Goal: Task Accomplishment & Management: Use online tool/utility

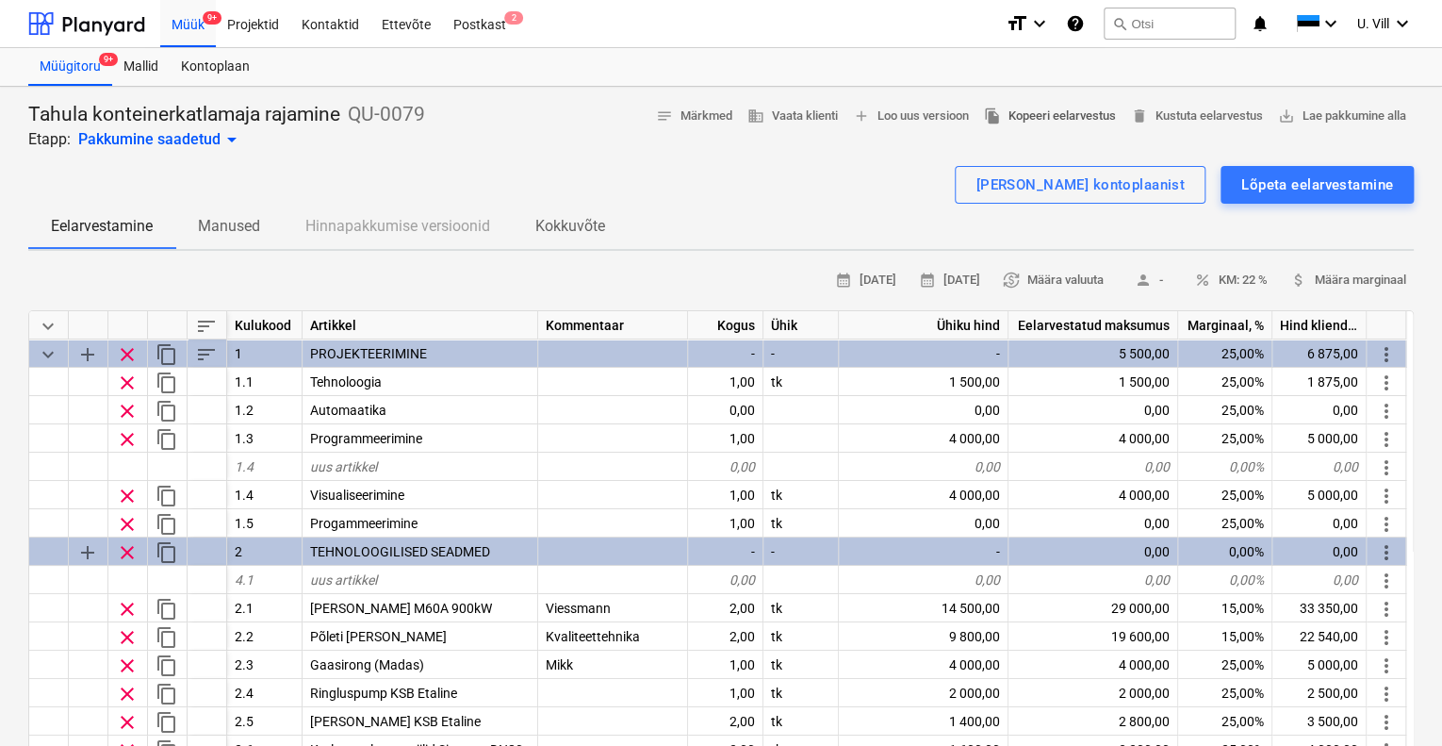
click at [1052, 112] on span "file_copy Kopeeri eelarvestus" at bounding box center [1050, 117] width 132 height 22
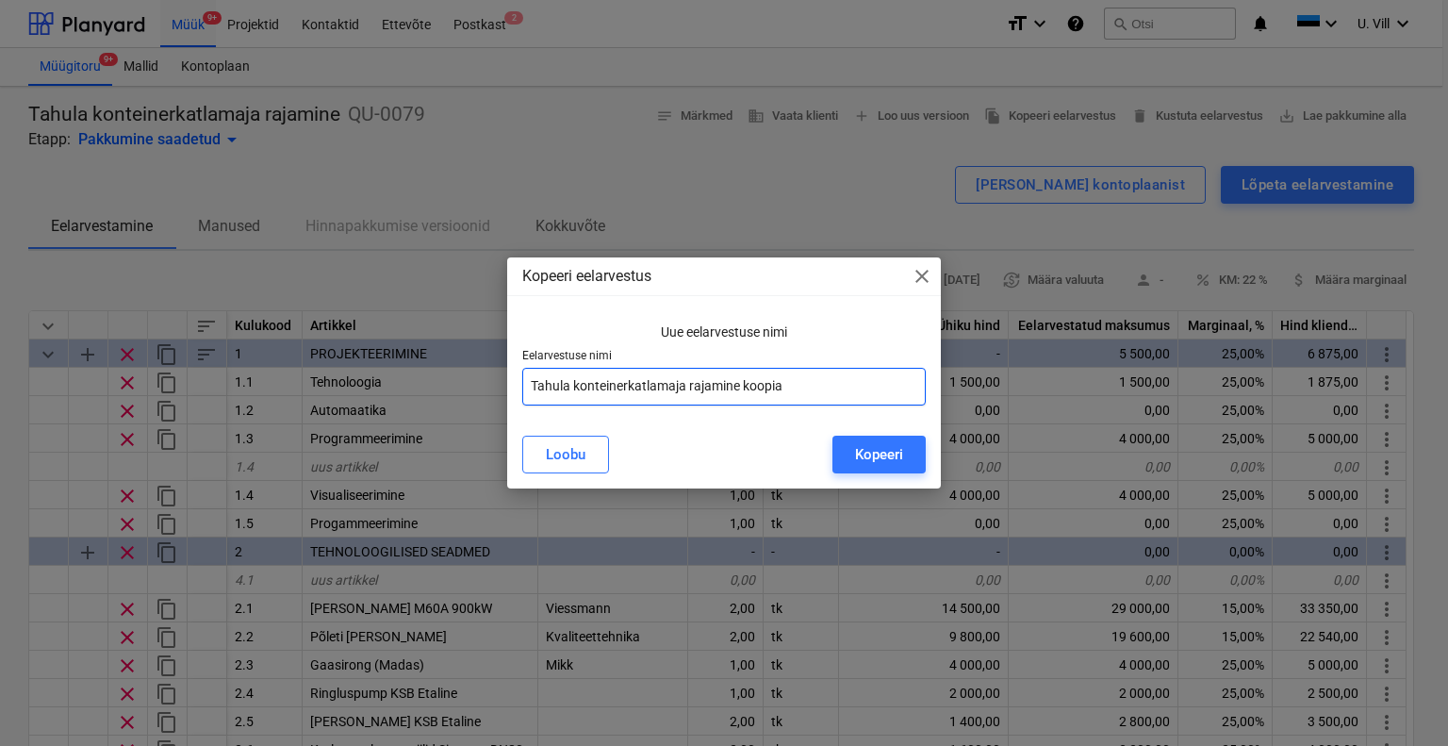
click at [797, 387] on input "Tahula konteinerkatlamaja rajamine koopia" at bounding box center [724, 387] width 404 height 38
click at [886, 448] on div "Kopeeri" at bounding box center [879, 454] width 48 height 25
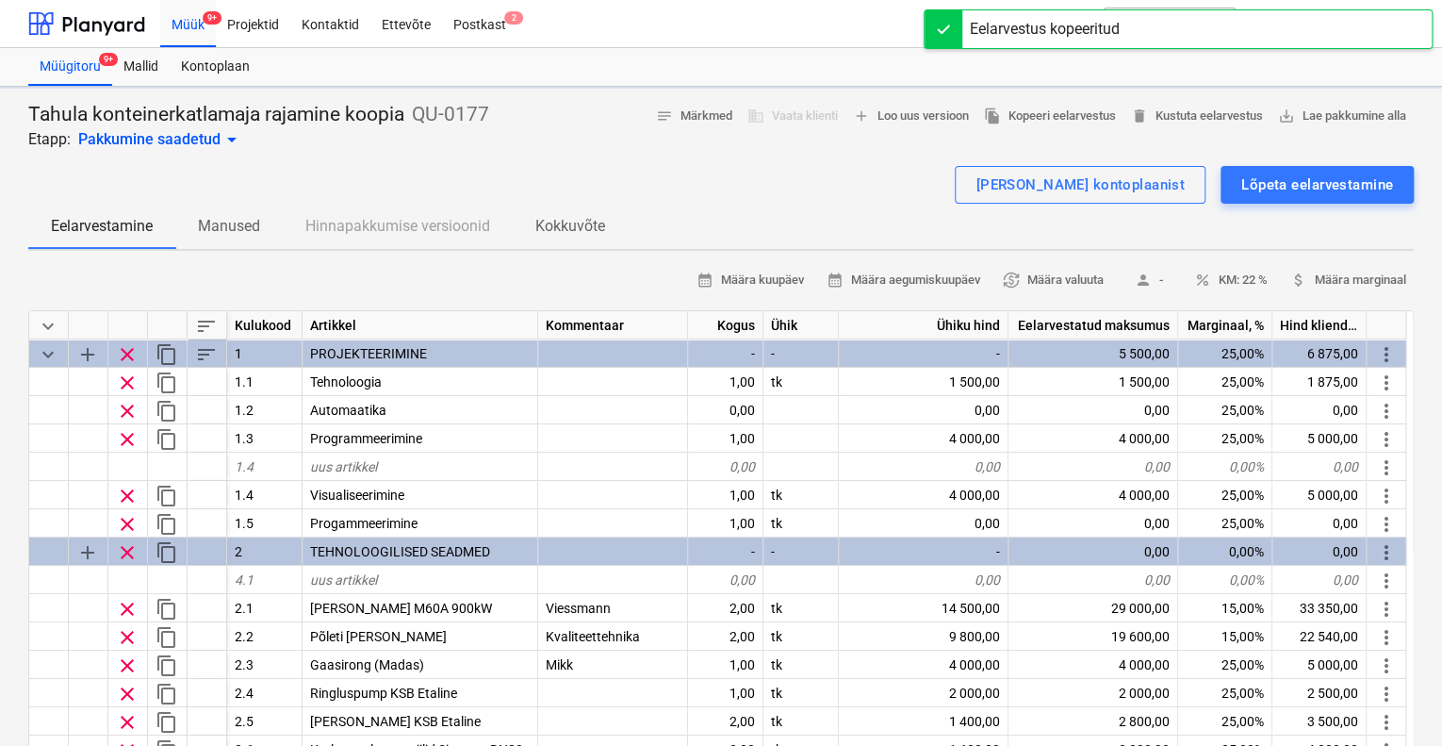
type textarea "x"
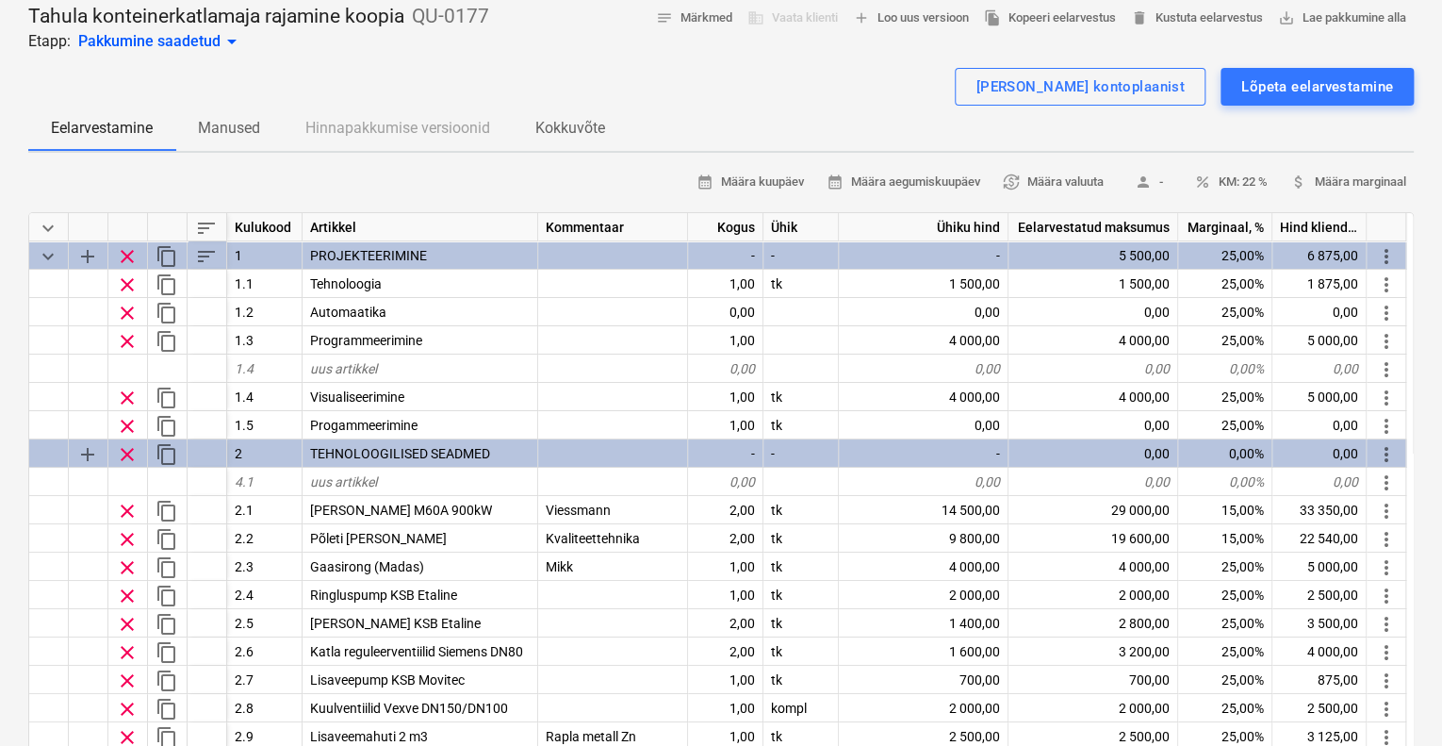
scroll to position [156, 0]
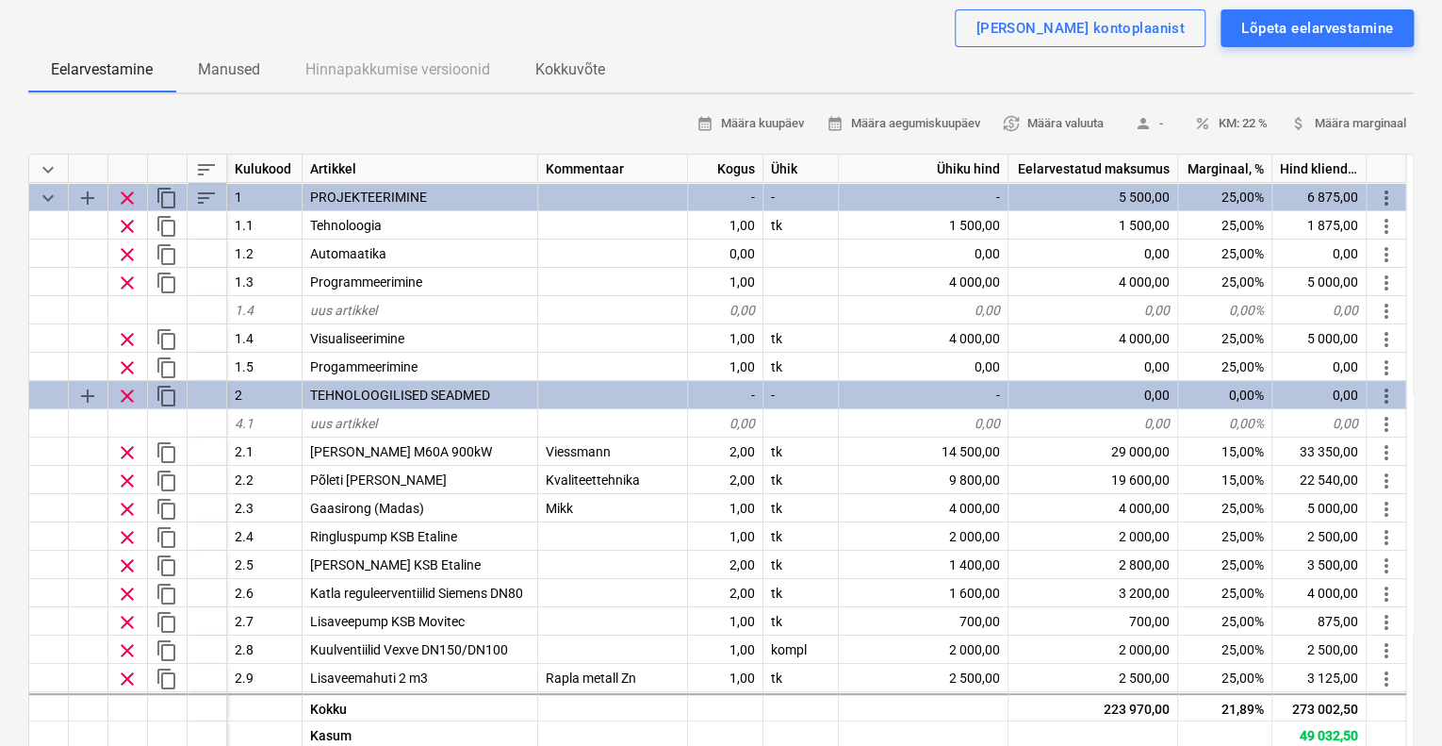
click at [363, 67] on div "Eelarvestamine Manused Hinnapakkumise versioonid Kokkuvõte" at bounding box center [721, 69] width 1386 height 45
click at [230, 67] on p "Manused" at bounding box center [229, 69] width 62 height 23
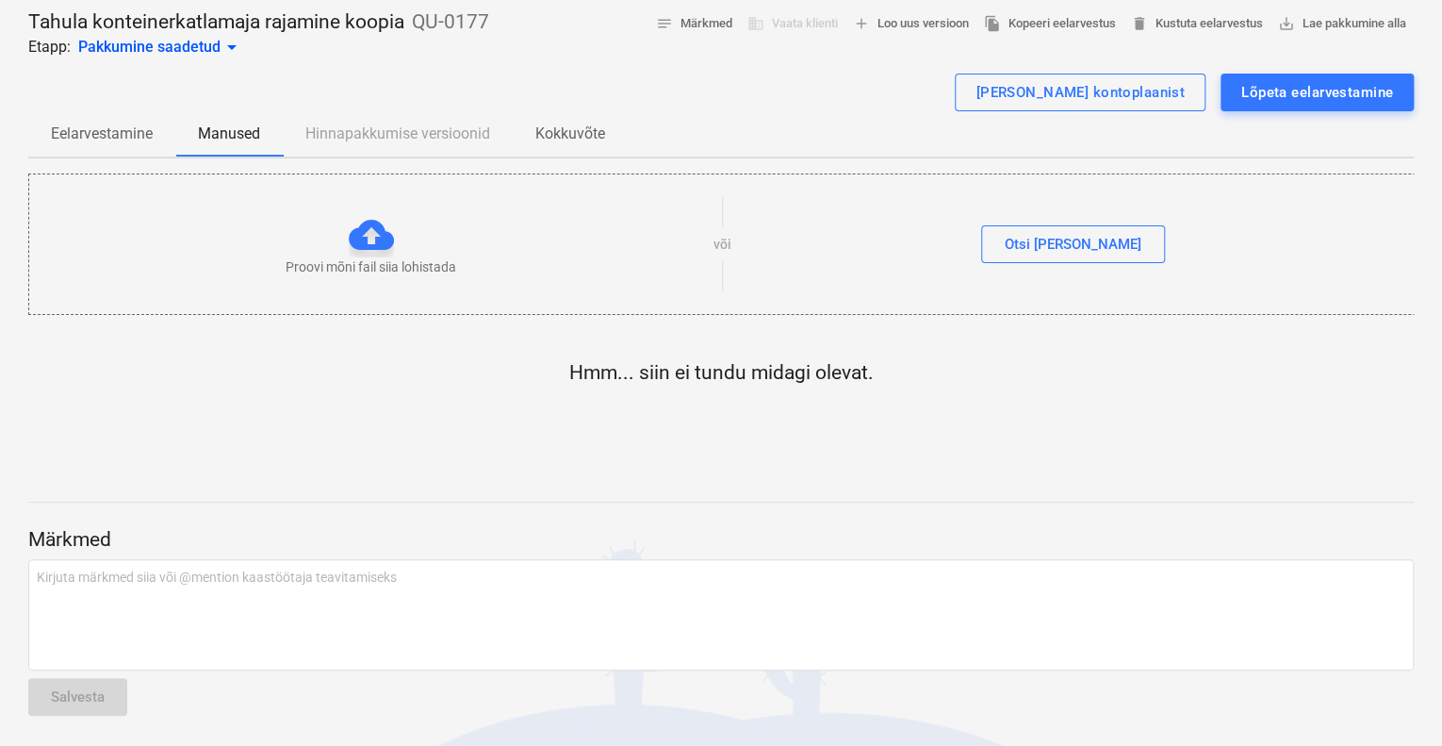
scroll to position [90, 0]
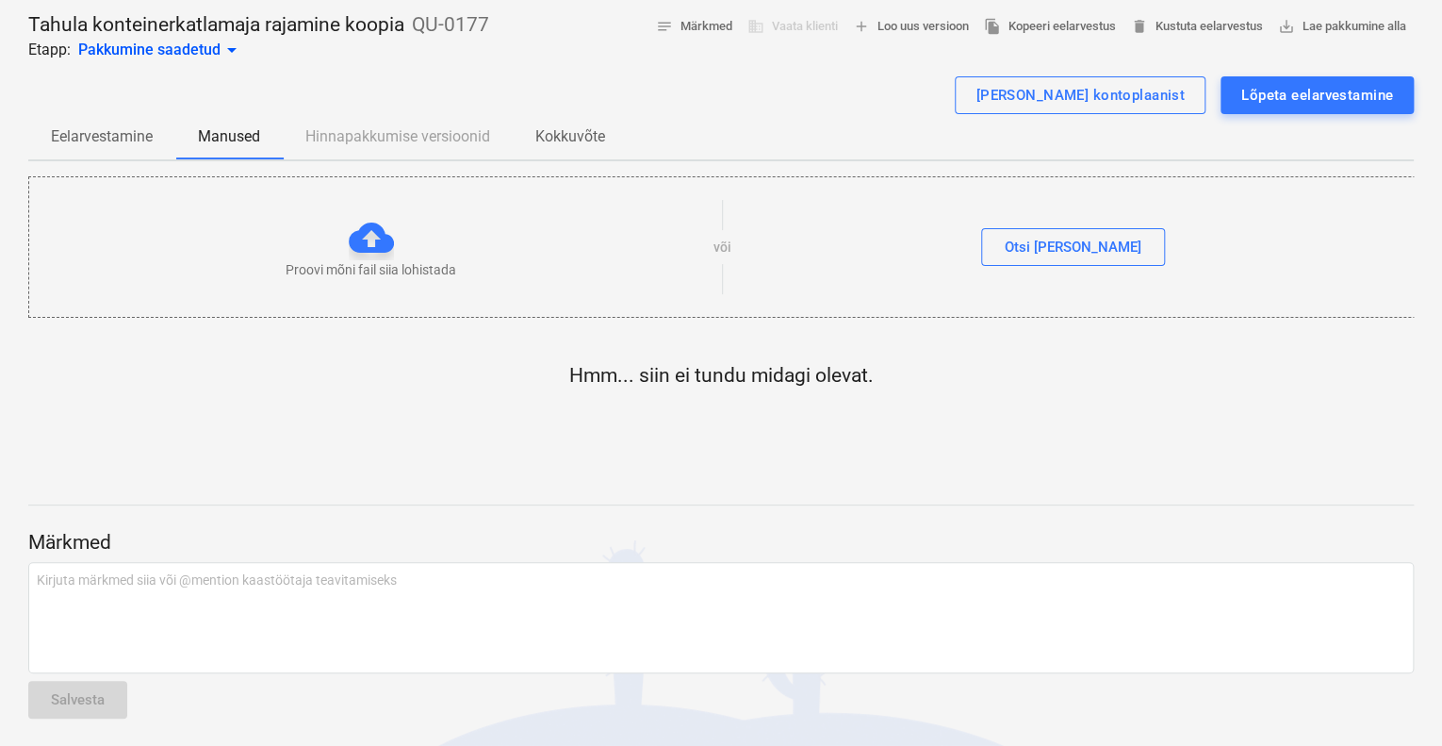
click at [411, 131] on div "Eelarvestamine Manused Hinnapakkumise versioonid Kokkuvõte" at bounding box center [721, 136] width 1386 height 45
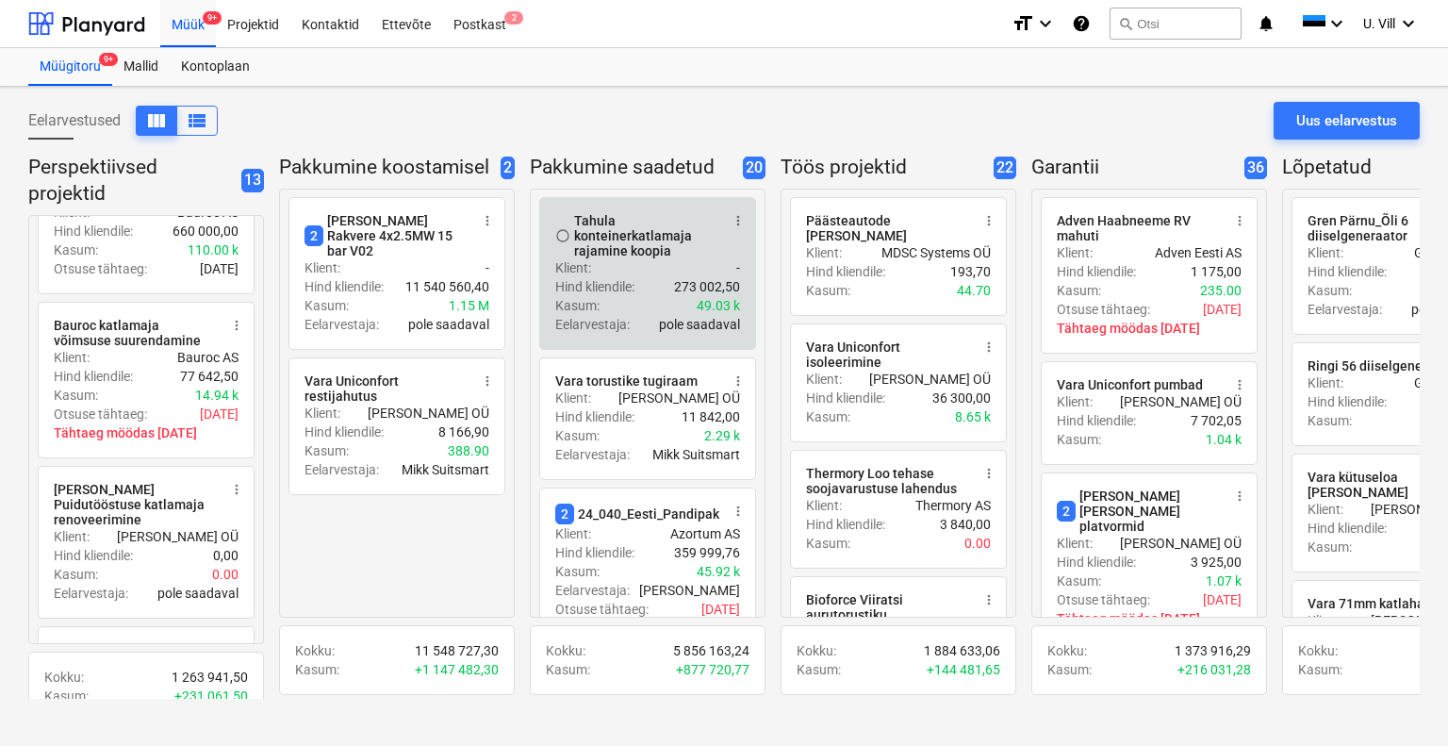
click at [649, 271] on div "Klient : -" at bounding box center [647, 267] width 185 height 19
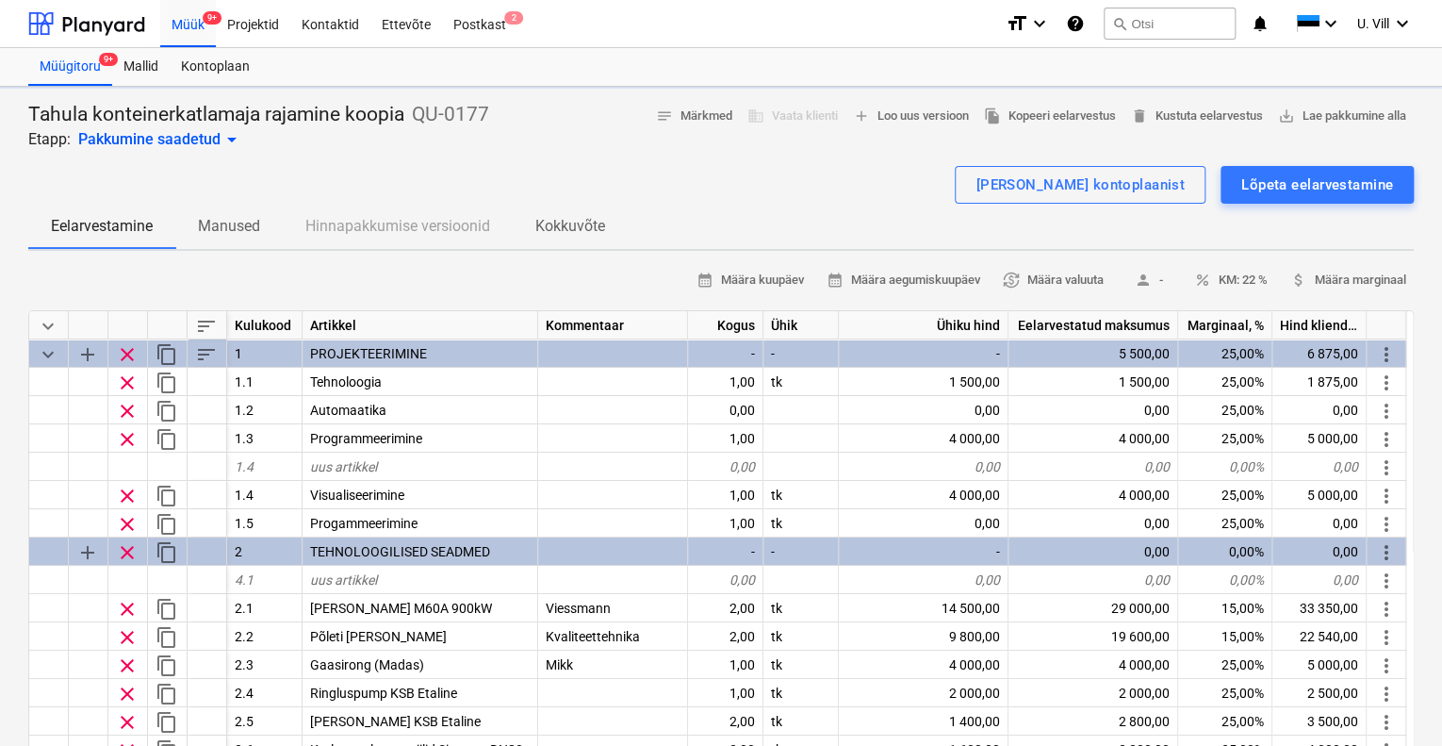
type textarea "x"
click at [939, 110] on span "add Loo uus versioon" at bounding box center [911, 117] width 116 height 22
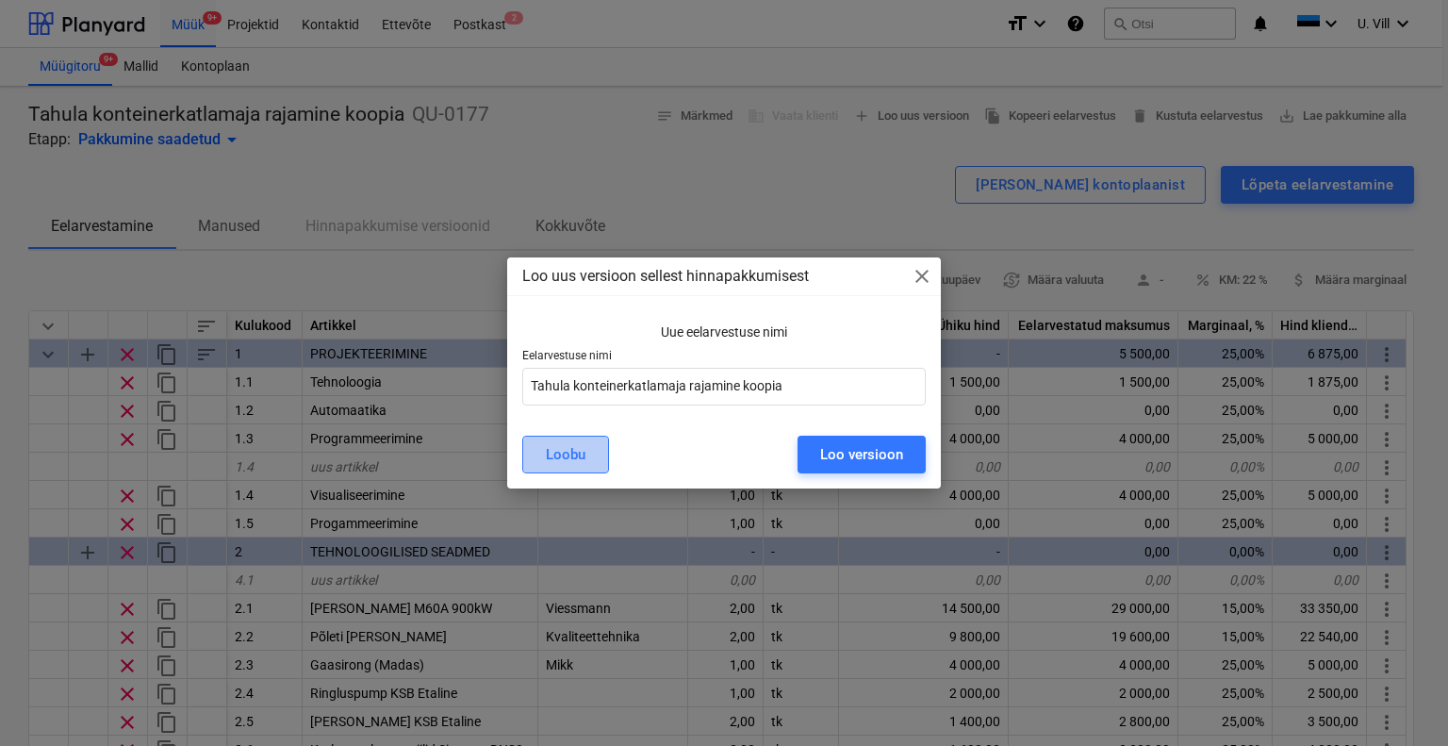
click at [594, 448] on button "Loobu" at bounding box center [565, 455] width 87 height 38
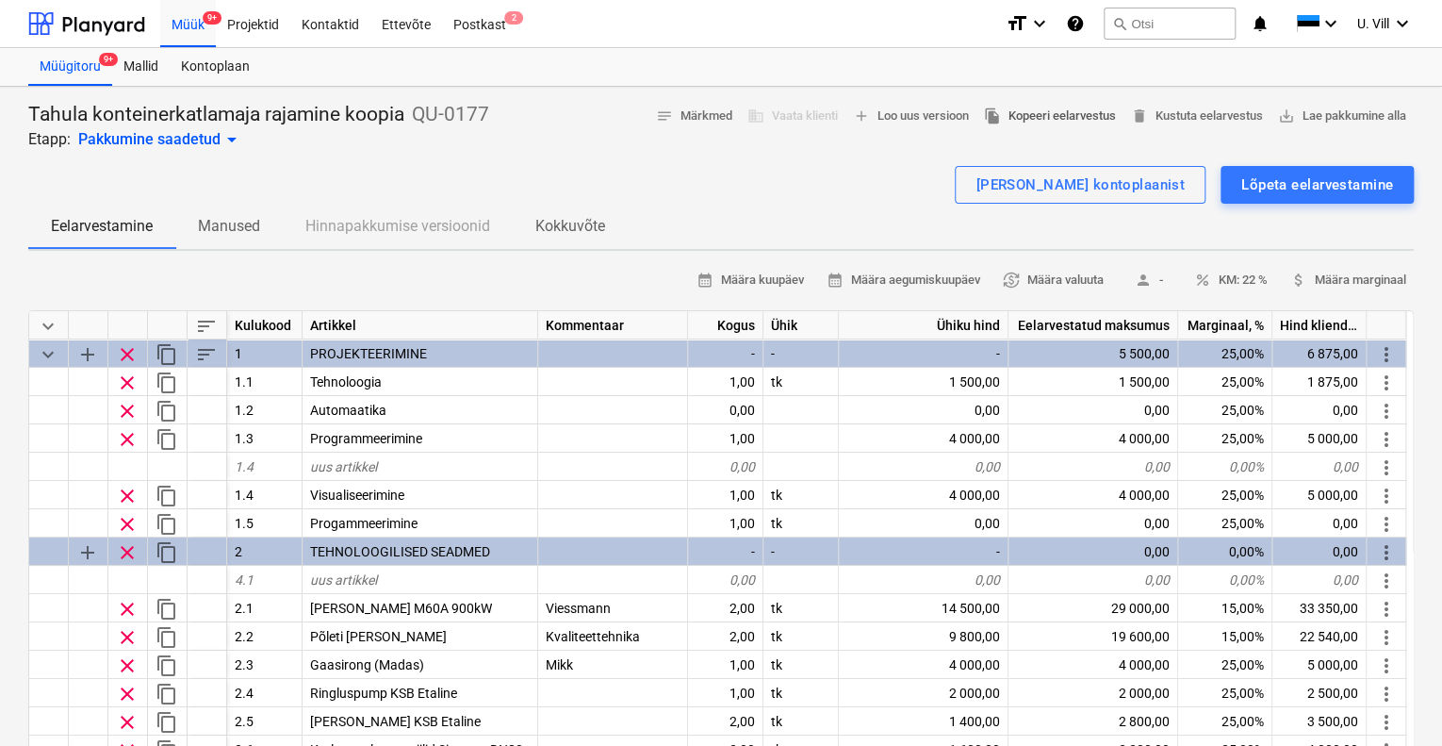
click at [1057, 112] on span "file_copy Kopeeri eelarvestus" at bounding box center [1050, 117] width 132 height 22
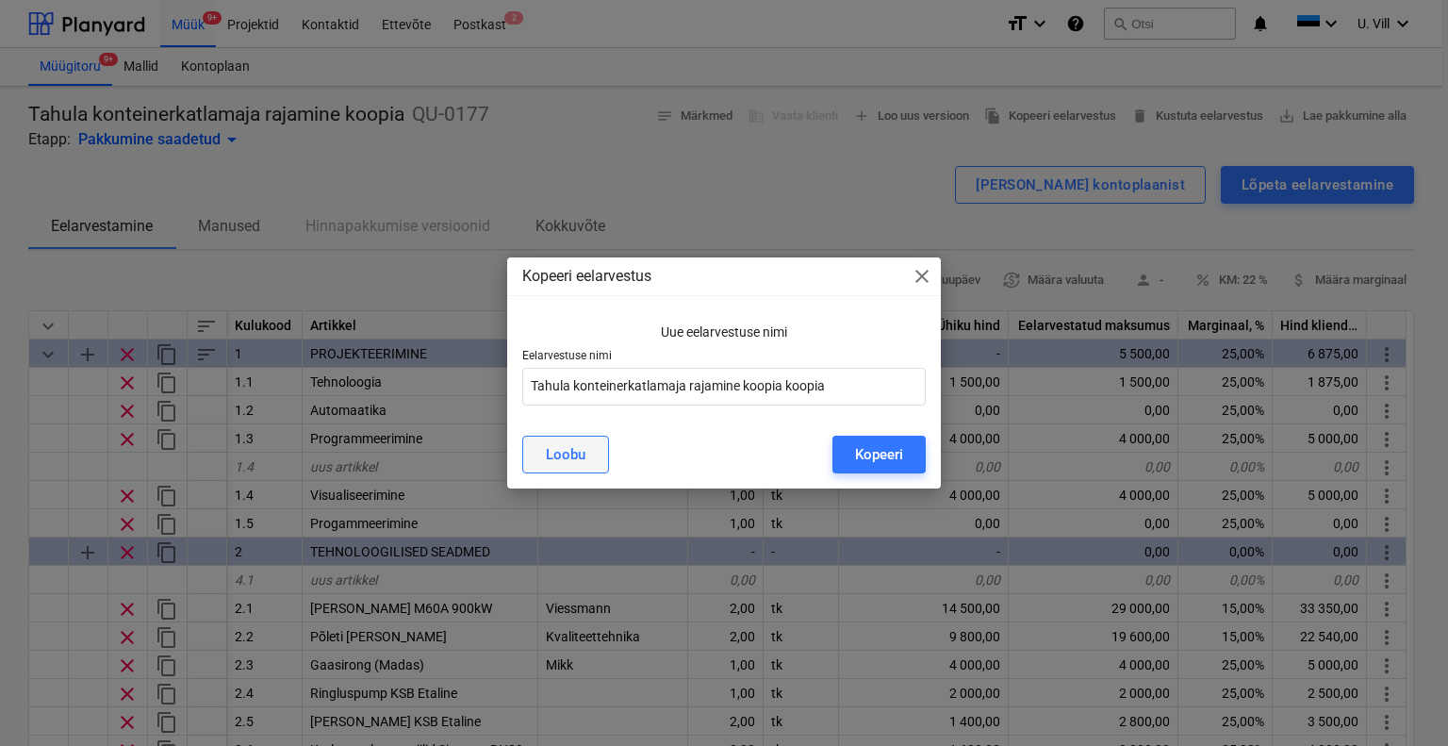
click at [578, 457] on div "Loobu" at bounding box center [566, 454] width 40 height 25
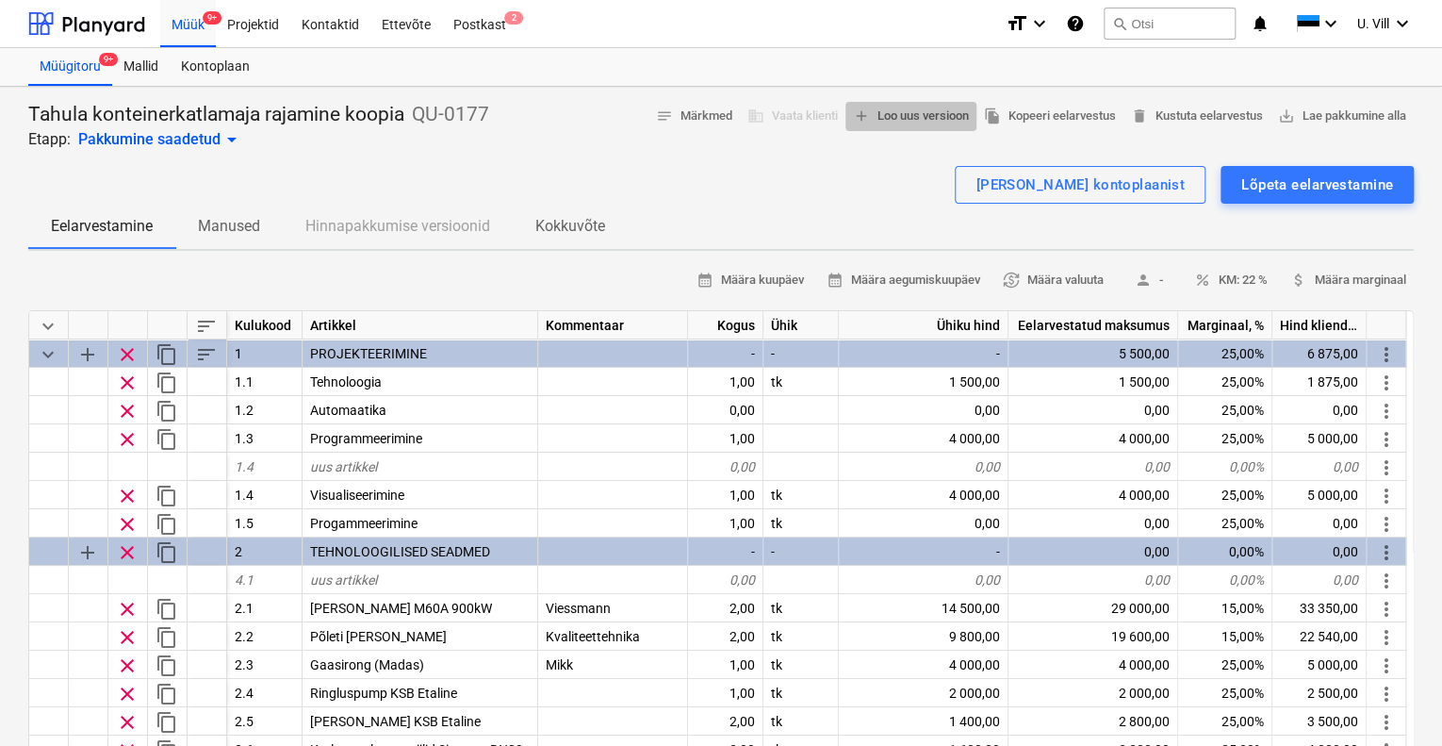
click at [879, 112] on span "add Loo uus versioon" at bounding box center [911, 117] width 116 height 22
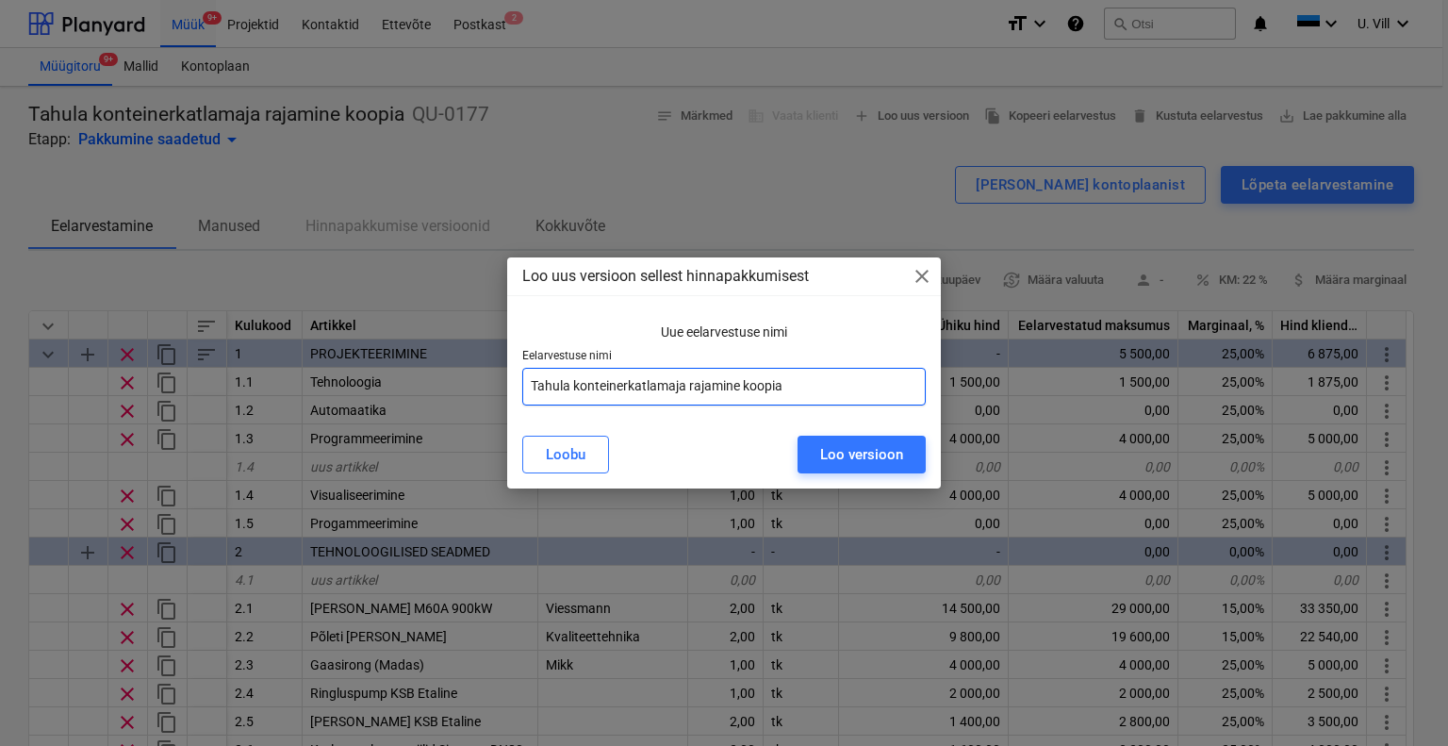
click at [796, 391] on input "Tahula konteinerkatlamaja rajamine koopia" at bounding box center [724, 387] width 404 height 38
type input "Tahula konteinerkatlamaja rajamine V02"
click at [885, 452] on div "Loo versioon" at bounding box center [861, 454] width 83 height 25
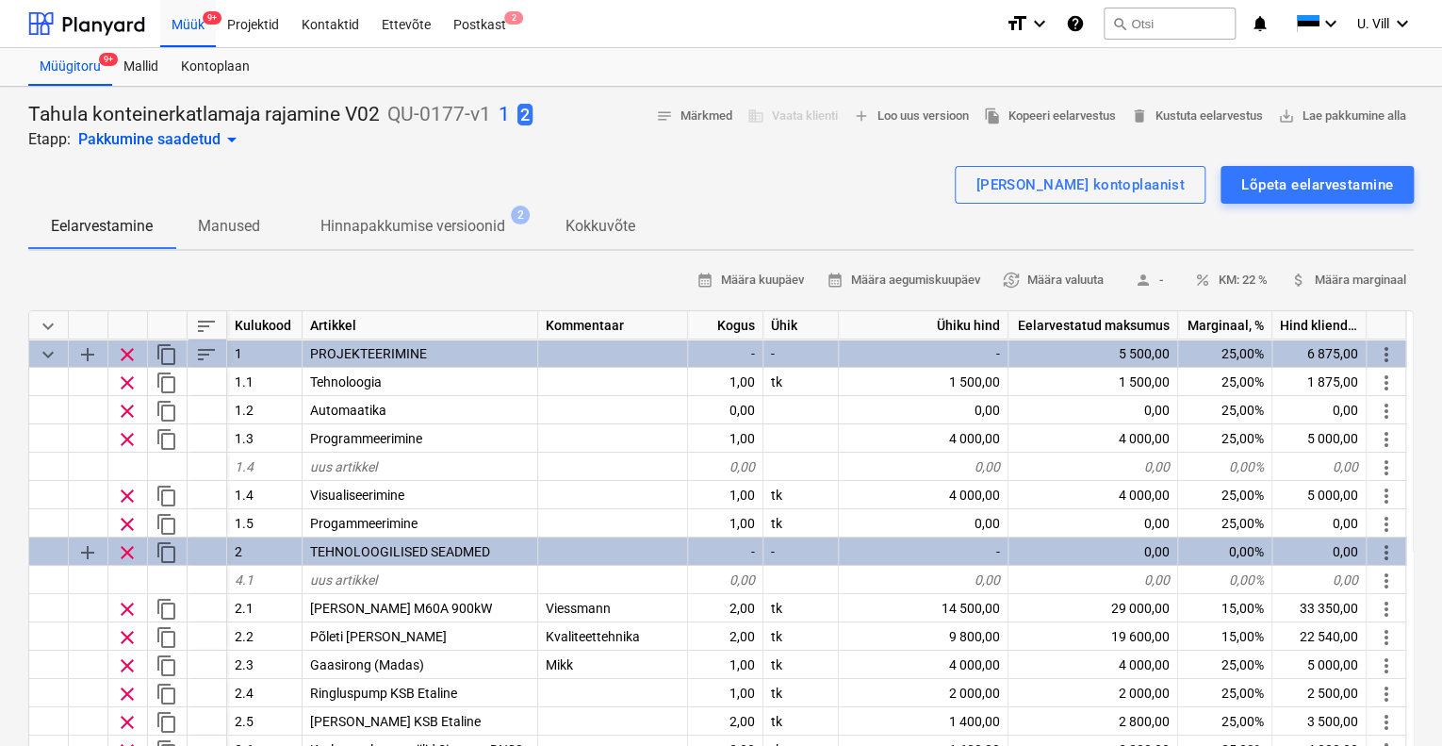
click at [507, 115] on p "1" at bounding box center [504, 115] width 11 height 26
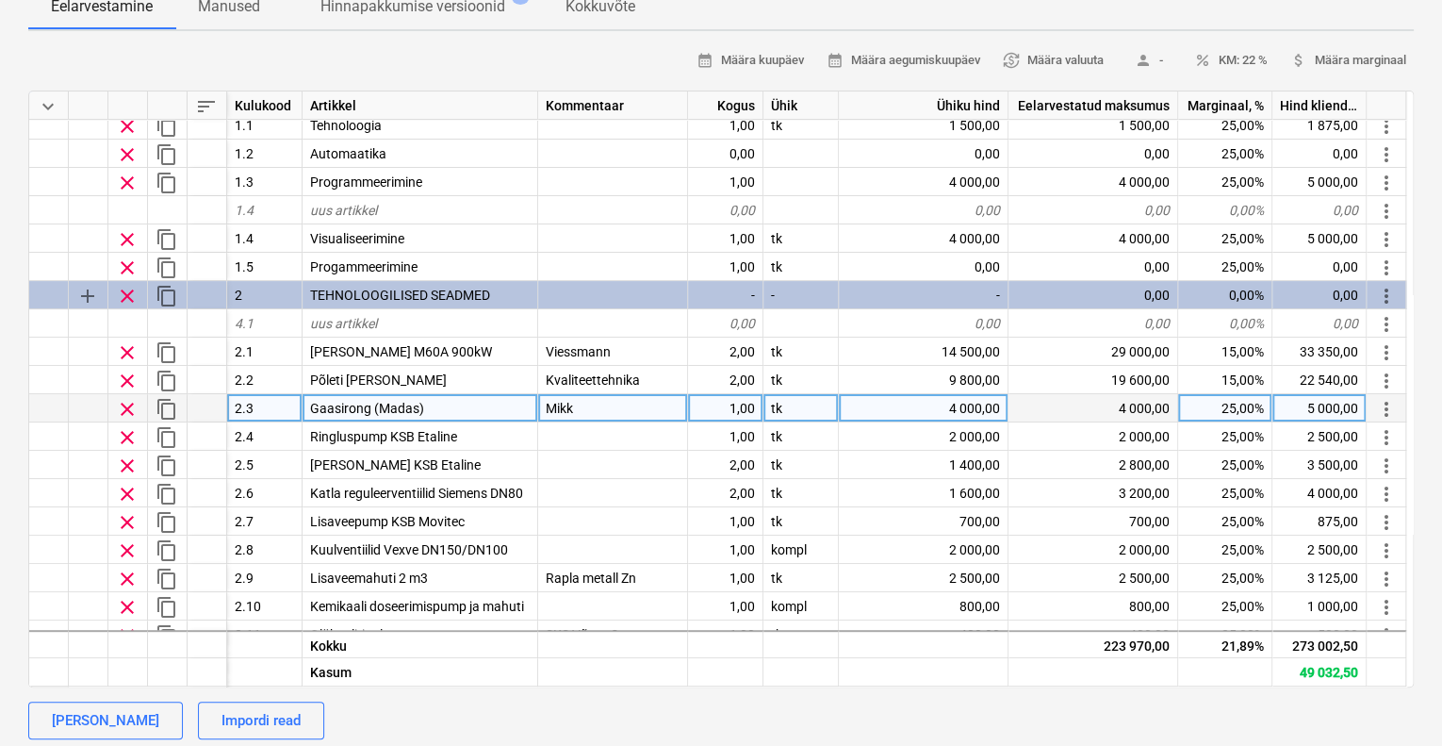
scroll to position [31, 0]
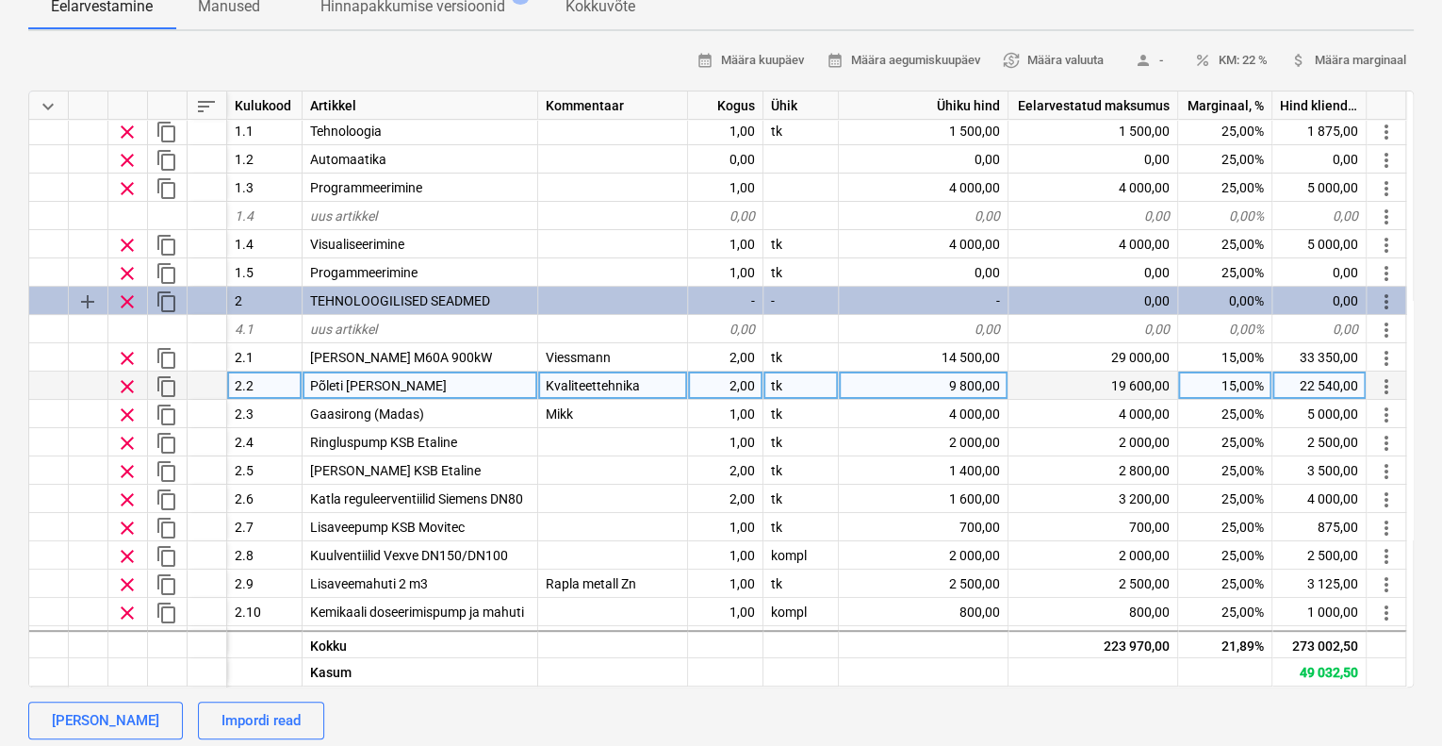
drag, startPoint x: 855, startPoint y: 371, endPoint x: 866, endPoint y: 373, distance: 11.5
click at [866, 373] on div "keyboard_arrow_down sort Kulukood Artikkel Kommentaar Kogus Ühik Ühiku hind Eel…" at bounding box center [721, 388] width 1386 height 597
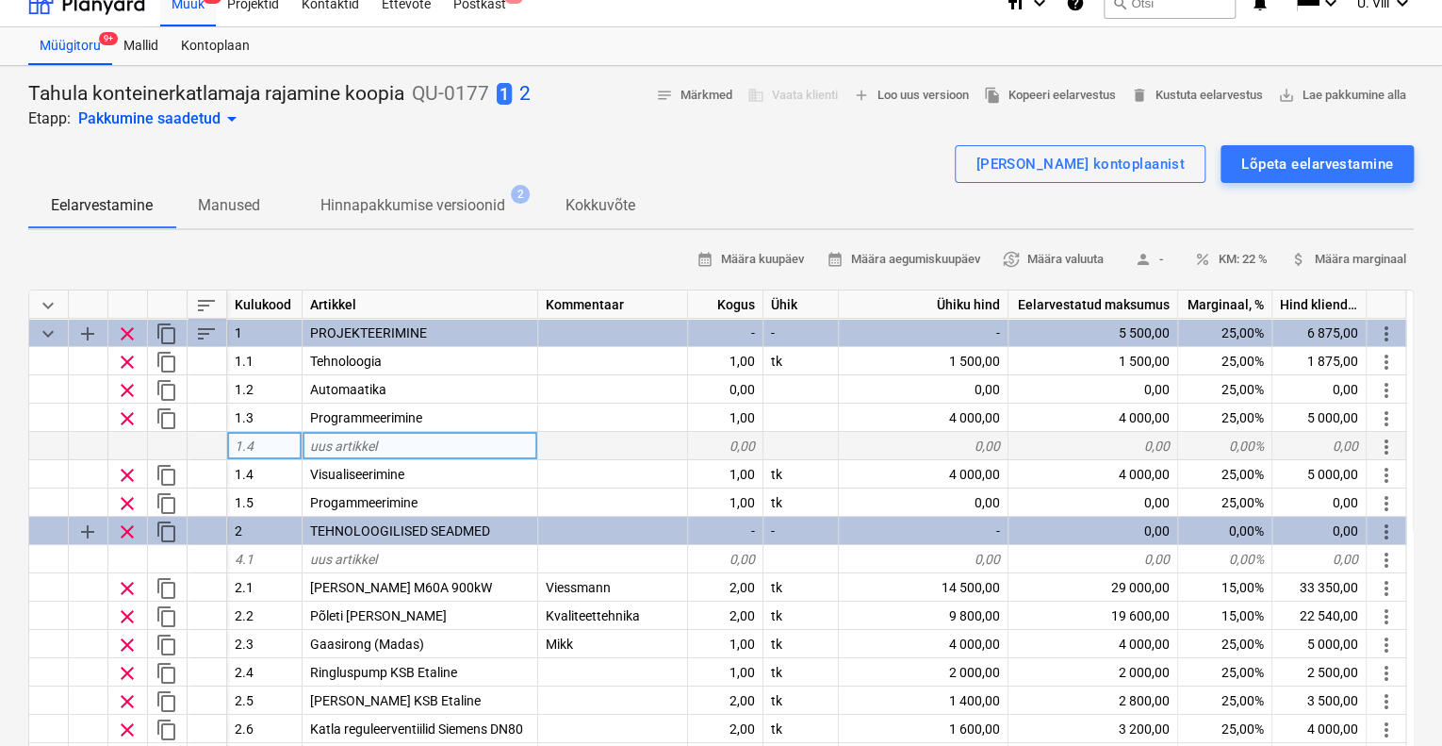
scroll to position [0, 0]
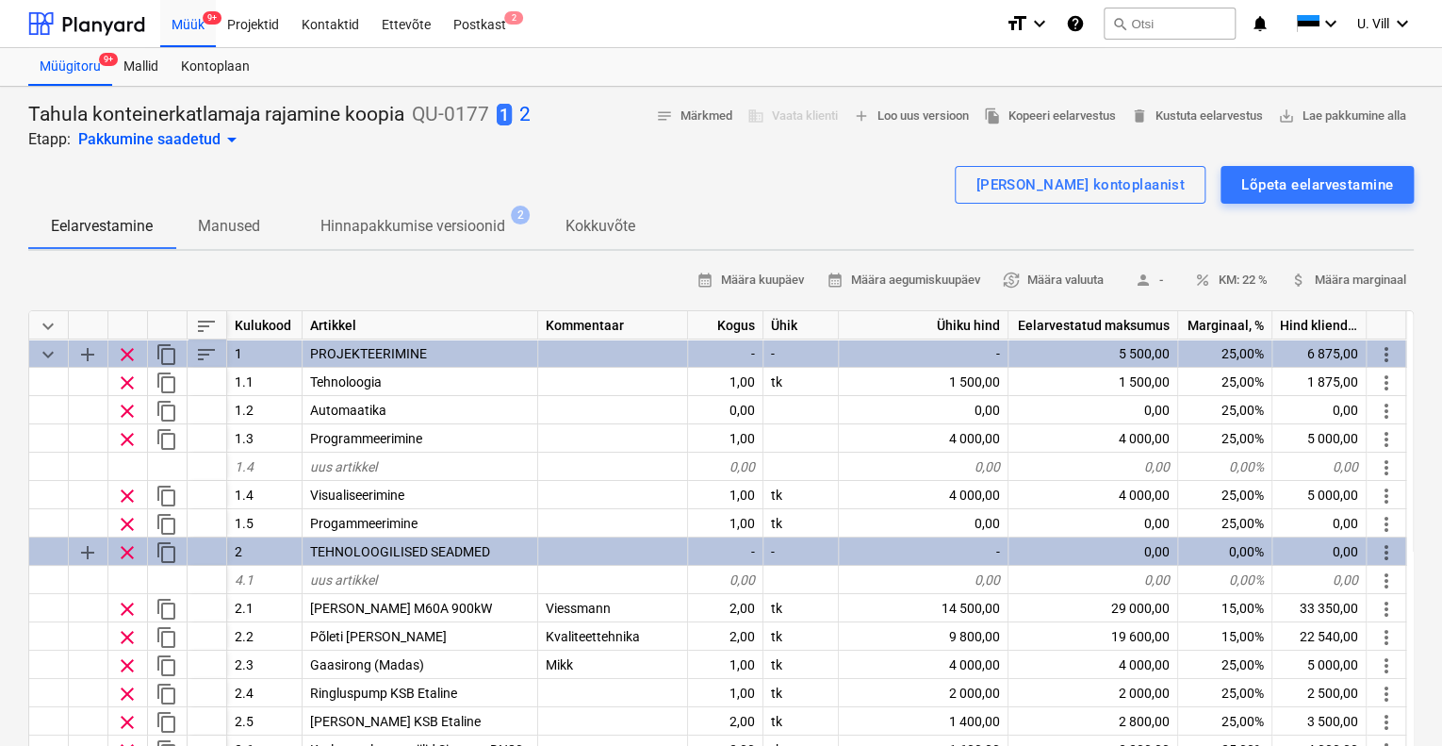
click at [524, 112] on p "2" at bounding box center [524, 115] width 11 height 26
type textarea "x"
